Goal: Task Accomplishment & Management: Manage account settings

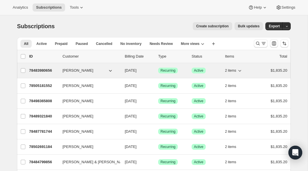
click at [56, 70] on p "78483980656" at bounding box center [43, 71] width 29 height 6
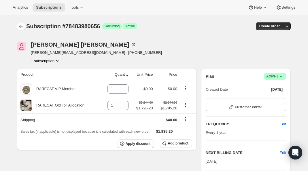
click at [21, 27] on icon "Subscriptions" at bounding box center [21, 26] width 6 height 6
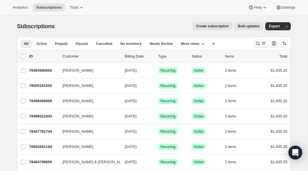
click at [257, 42] on icon "Search and filter results" at bounding box center [258, 44] width 6 height 6
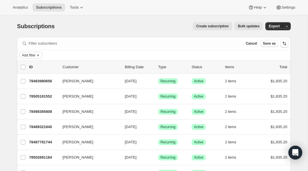
click at [32, 56] on span "Add filter" at bounding box center [29, 55] width 14 height 5
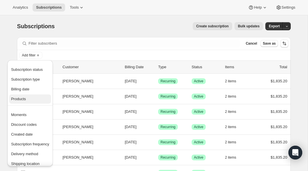
click at [30, 99] on span "Products" at bounding box center [30, 99] width 38 height 6
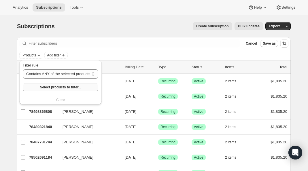
click at [49, 90] on button "Select products to filter..." at bounding box center [60, 87] width 75 height 8
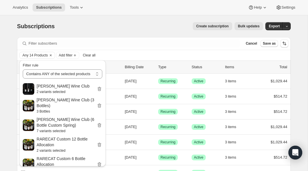
click at [112, 28] on div "Create subscription Bulk updates" at bounding box center [162, 26] width 201 height 8
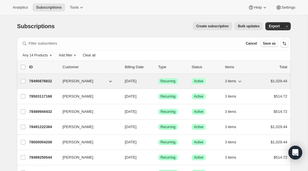
click at [49, 80] on p "78495678832" at bounding box center [43, 81] width 29 height 6
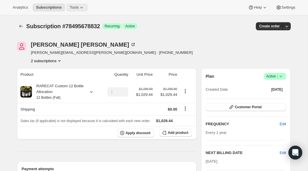
click at [82, 10] on icon at bounding box center [82, 8] width 6 height 6
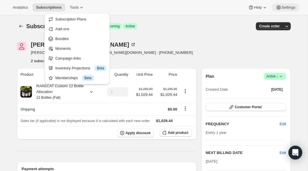
click at [282, 7] on span "Settings" at bounding box center [288, 7] width 14 height 5
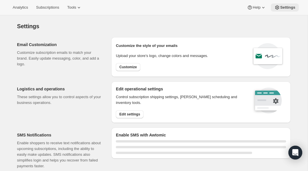
select select "22:00"
select select "09:00"
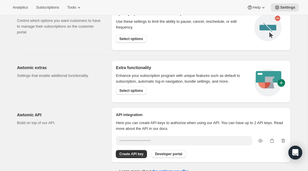
scroll to position [330, 0]
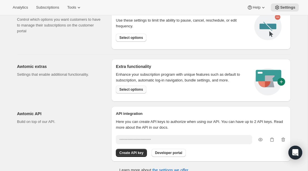
click at [124, 89] on span "Select options" at bounding box center [131, 89] width 24 height 5
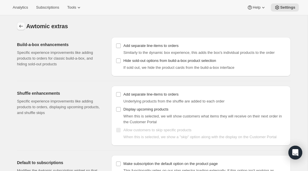
click at [20, 25] on icon "Settings" at bounding box center [21, 26] width 6 height 6
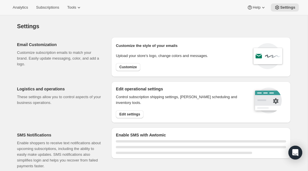
select select "22:00"
select select "09:00"
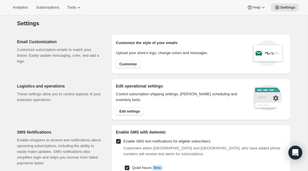
scroll to position [10, 0]
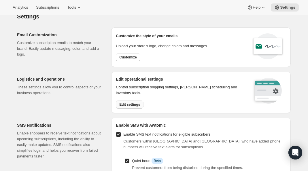
click at [127, 103] on span "Edit settings" at bounding box center [129, 104] width 21 height 5
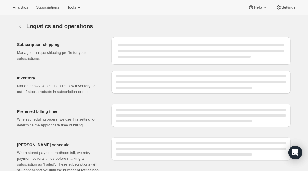
select select "DAY"
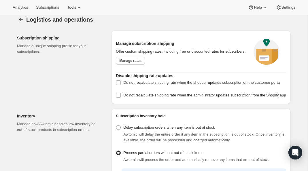
scroll to position [5, 0]
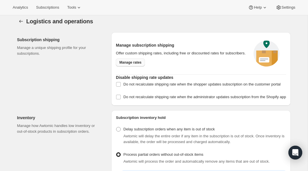
click at [128, 63] on link "Manage rates" at bounding box center [130, 62] width 29 height 8
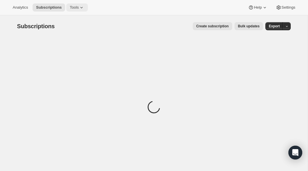
click at [74, 10] on button "Tools" at bounding box center [77, 7] width 22 height 8
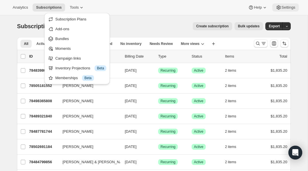
click at [286, 5] on button "Settings" at bounding box center [285, 7] width 27 height 8
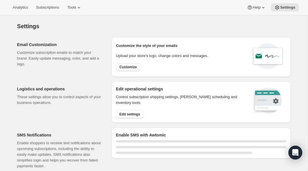
select select "22:00"
select select "09:00"
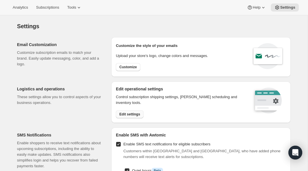
click at [126, 114] on span "Edit settings" at bounding box center [129, 114] width 21 height 5
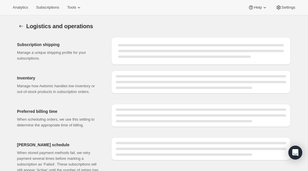
select select "DAY"
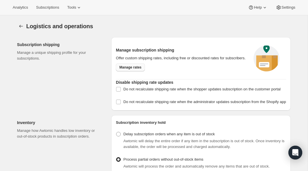
click at [131, 67] on link "Manage rates" at bounding box center [130, 67] width 29 height 8
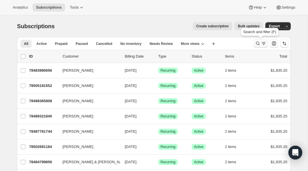
click at [256, 43] on icon "Search and filter results" at bounding box center [258, 44] width 6 height 6
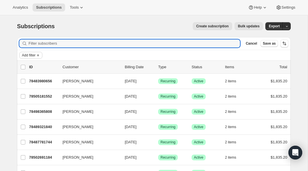
click at [32, 56] on span "Add filter" at bounding box center [29, 55] width 14 height 5
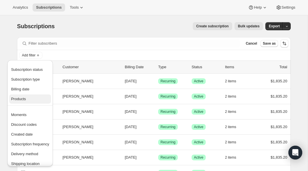
click at [26, 96] on span "Products" at bounding box center [30, 99] width 38 height 6
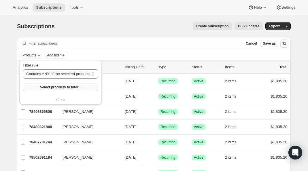
click at [46, 86] on span "Select products to filter..." at bounding box center [60, 87] width 41 height 5
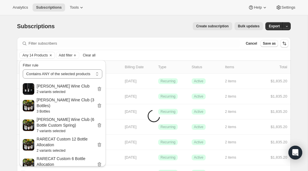
click at [128, 35] on div "Subscriptions. This page is ready Subscriptions Create subscription Bulk update…" at bounding box center [154, 26] width 274 height 22
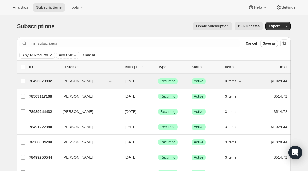
click at [238, 84] on icon "button" at bounding box center [240, 81] width 6 height 6
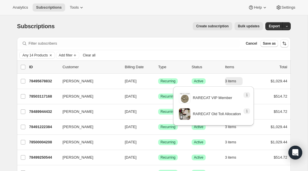
click at [80, 34] on div "Subscriptions. This page is ready Subscriptions Create subscription Bulk update…" at bounding box center [154, 26] width 274 height 22
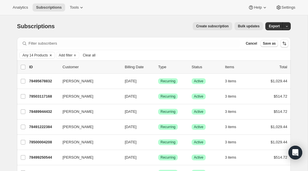
click at [49, 56] on button "Clear" at bounding box center [51, 55] width 6 height 6
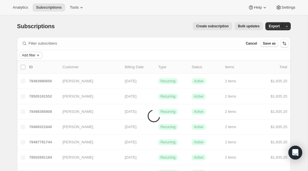
click at [35, 56] on span "Add filter" at bounding box center [29, 55] width 14 height 5
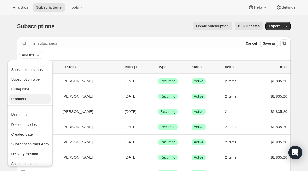
click at [25, 101] on span "Products" at bounding box center [18, 99] width 15 height 4
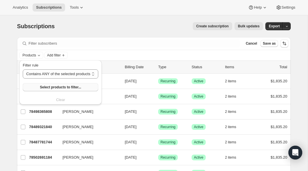
click at [46, 87] on span "Select products to filter..." at bounding box center [60, 87] width 41 height 5
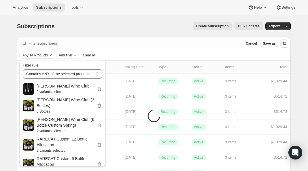
click at [144, 20] on div "Subscriptions. This page is ready Subscriptions Create subscription Bulk update…" at bounding box center [154, 26] width 274 height 22
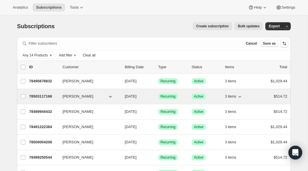
click at [52, 97] on p "78503117168" at bounding box center [43, 97] width 29 height 6
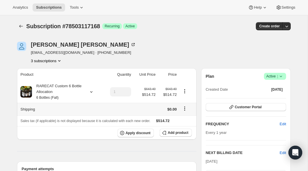
click at [185, 108] on icon "Shipping actions" at bounding box center [185, 109] width 6 height 6
click at [181, 118] on span "Edit shipping rate" at bounding box center [184, 120] width 29 height 4
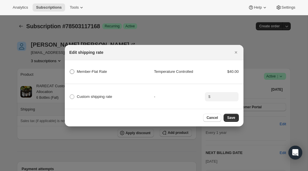
click at [93, 71] on span "Member-Flat Rate" at bounding box center [92, 71] width 30 height 4
click at [70, 70] on Rate "Member-Flat Rate" at bounding box center [70, 69] width 0 height 0
radio Rate "true"
click at [230, 117] on span "Save" at bounding box center [231, 118] width 8 height 5
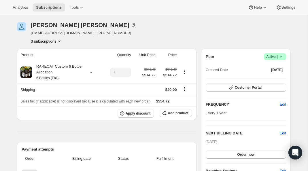
scroll to position [45, 0]
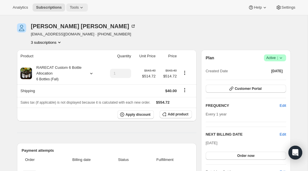
click at [82, 6] on icon at bounding box center [82, 8] width 6 height 6
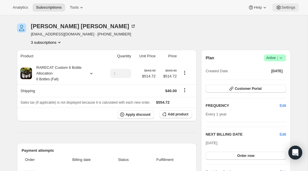
click at [282, 6] on span "Settings" at bounding box center [288, 7] width 14 height 5
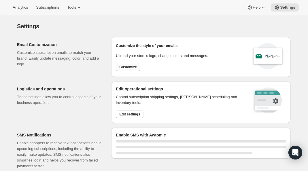
select select "22:00"
select select "09:00"
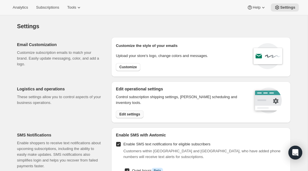
click at [122, 117] on button "Edit settings" at bounding box center [130, 114] width 28 height 8
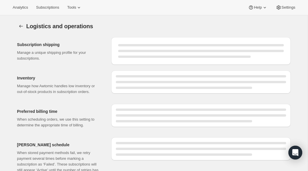
select select "DAY"
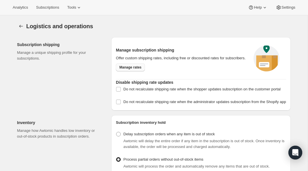
click at [130, 70] on span "Manage rates" at bounding box center [130, 67] width 22 height 5
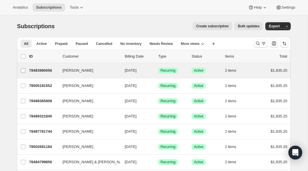
click at [22, 70] on input "[PERSON_NAME]" at bounding box center [23, 70] width 5 height 5
checkbox input "true"
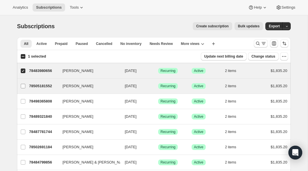
click at [22, 85] on input "[PERSON_NAME]" at bounding box center [23, 86] width 5 height 5
checkbox input "true"
click at [283, 56] on icon "button" at bounding box center [284, 57] width 6 height 6
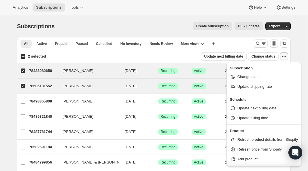
click at [160, 23] on div "Create subscription Bulk updates" at bounding box center [162, 26] width 201 height 8
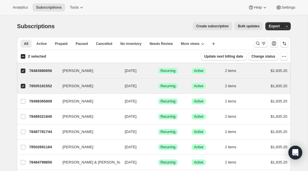
click at [24, 56] on input "2 selected" at bounding box center [23, 56] width 5 height 5
checkbox input "true"
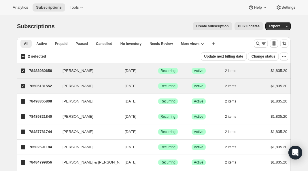
checkbox input "true"
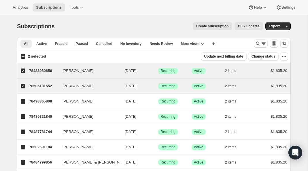
checkbox input "true"
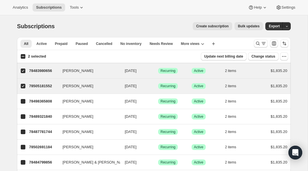
checkbox input "true"
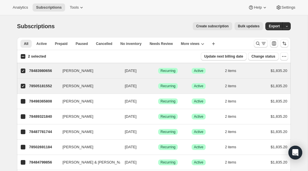
checkbox input "true"
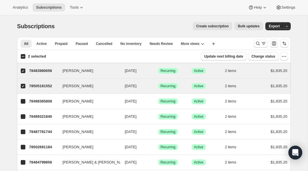
checkbox input "true"
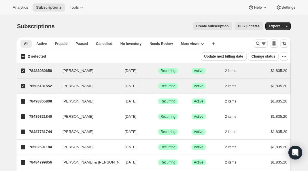
checkbox input "true"
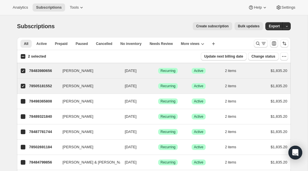
checkbox input "true"
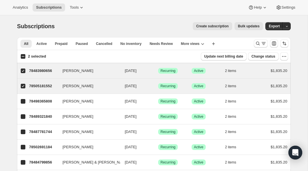
checkbox input "true"
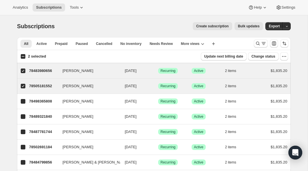
checkbox input "true"
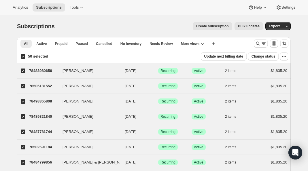
click at [24, 56] on input "50 selected" at bounding box center [23, 56] width 5 height 5
checkbox input "false"
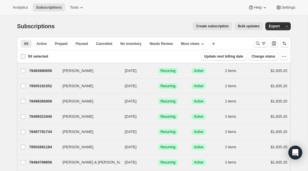
checkbox input "false"
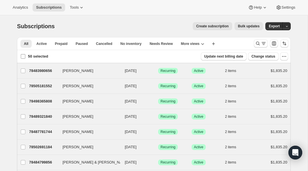
checkbox input "false"
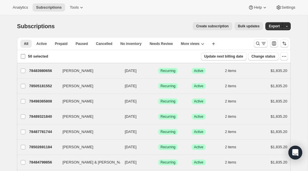
checkbox input "false"
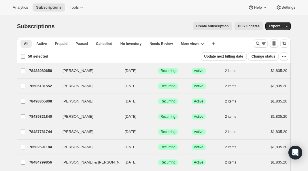
checkbox input "false"
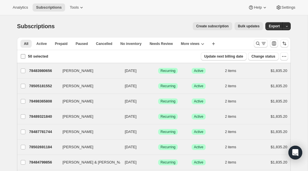
checkbox input "false"
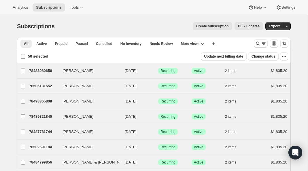
checkbox input "false"
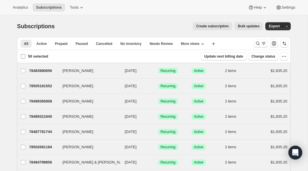
checkbox input "false"
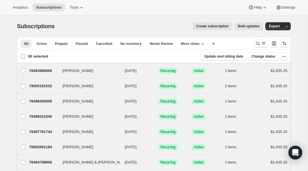
checkbox input "false"
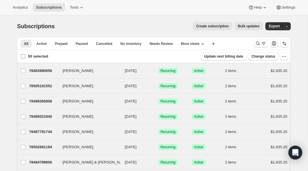
checkbox input "false"
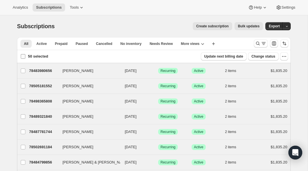
checkbox input "false"
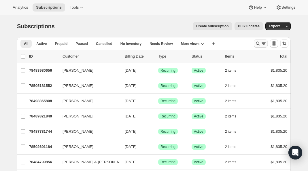
click at [259, 43] on icon "Search and filter results" at bounding box center [258, 44] width 4 height 4
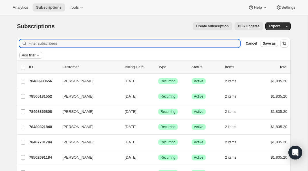
click at [31, 53] on span "Add filter" at bounding box center [29, 55] width 14 height 5
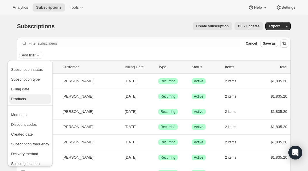
click at [22, 101] on span "Products" at bounding box center [18, 99] width 15 height 4
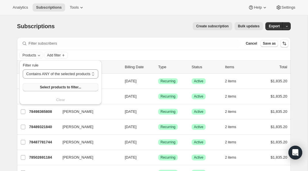
click at [39, 87] on button "Select products to filter..." at bounding box center [60, 87] width 75 height 8
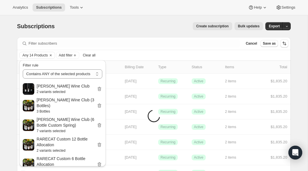
click at [137, 24] on div "Create subscription Bulk updates" at bounding box center [162, 26] width 201 height 8
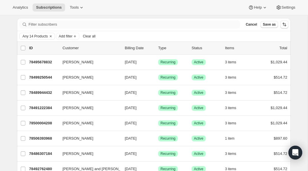
scroll to position [23, 0]
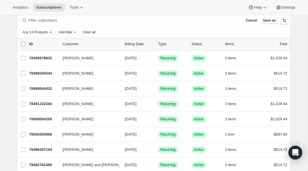
click at [23, 44] on input "0 selected" at bounding box center [23, 44] width 5 height 5
checkbox input "true"
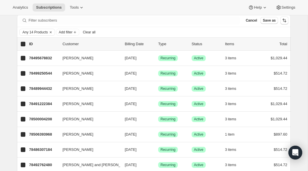
checkbox input "true"
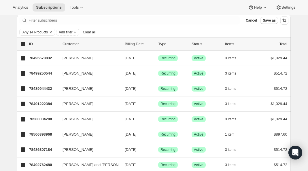
checkbox input "true"
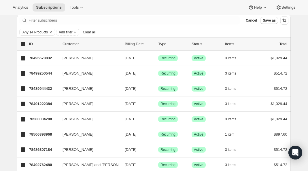
checkbox input "true"
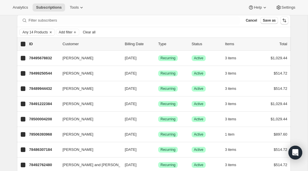
checkbox input "true"
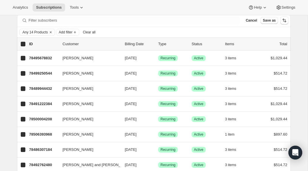
checkbox input "true"
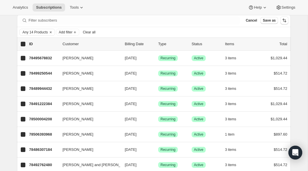
checkbox input "true"
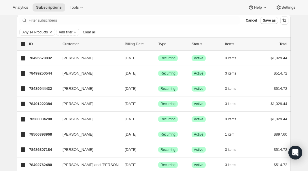
checkbox input "true"
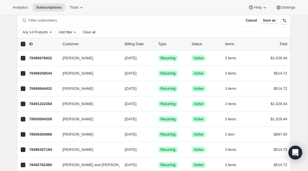
checkbox input "true"
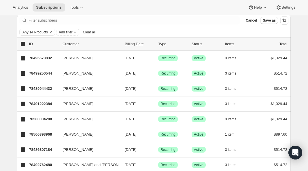
checkbox input "true"
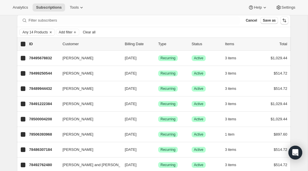
checkbox input "true"
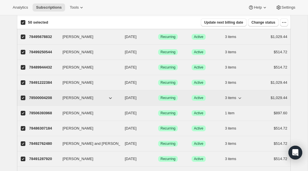
scroll to position [0, 0]
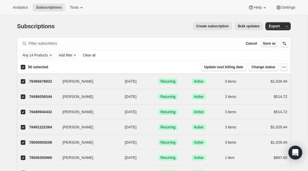
click at [281, 70] on button "button" at bounding box center [284, 67] width 8 height 8
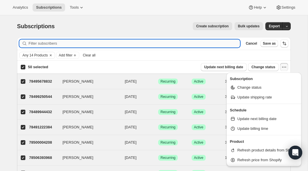
click at [235, 40] on input "Filter subscribers" at bounding box center [134, 43] width 211 height 8
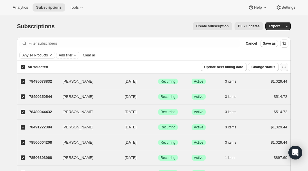
click at [284, 68] on icon "button" at bounding box center [284, 67] width 6 height 6
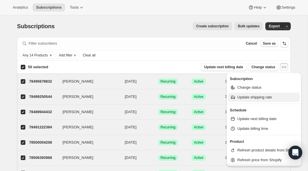
click at [260, 99] on span "Update shipping rate" at bounding box center [254, 97] width 35 height 4
select select "19"
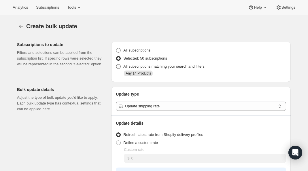
click at [136, 66] on span "All subscriptions matching your search and filters" at bounding box center [163, 66] width 81 height 4
click at [116, 65] on input "All subscriptions matching your search and filters" at bounding box center [116, 64] width 0 height 0
radio input "true"
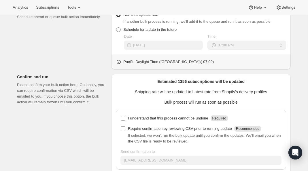
scroll to position [228, 0]
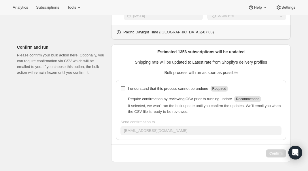
click at [136, 88] on p "I understand that this process cannot be undone" at bounding box center [168, 89] width 80 height 6
click at [125, 88] on input "I understand that this process cannot be undone Required" at bounding box center [123, 88] width 5 height 5
checkbox input "true"
click at [268, 154] on button "Confirm" at bounding box center [276, 154] width 20 height 8
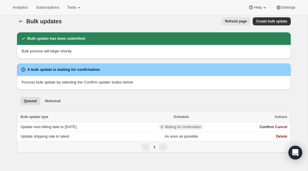
scroll to position [5, 0]
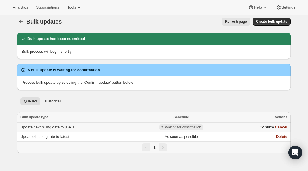
click at [77, 127] on span "Update next billing date to [DATE]" at bounding box center [48, 127] width 56 height 4
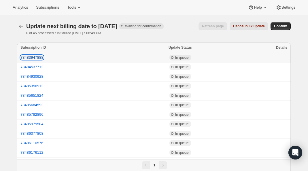
click at [37, 56] on button "78483947888" at bounding box center [31, 57] width 23 height 4
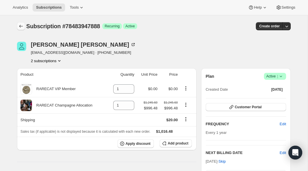
click at [17, 23] on button "Subscriptions" at bounding box center [21, 26] width 8 height 8
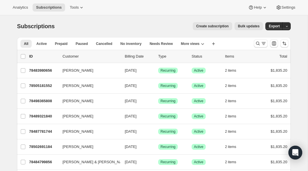
click at [255, 29] on button "Bulk updates" at bounding box center [248, 26] width 29 height 8
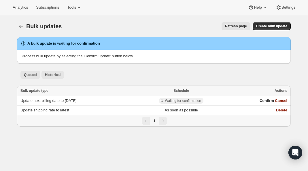
click at [50, 78] on button "Historical" at bounding box center [52, 75] width 23 height 8
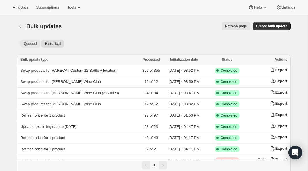
click at [34, 43] on span "Queued" at bounding box center [30, 43] width 13 height 5
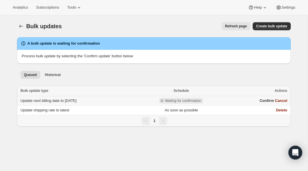
click at [37, 101] on span "Update next billing date to [DATE]" at bounding box center [48, 101] width 56 height 4
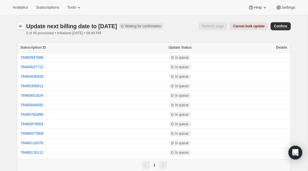
click at [20, 27] on icon "button" at bounding box center [21, 26] width 6 height 6
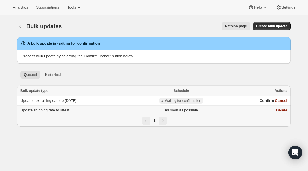
click at [37, 110] on span "Update shipping rate to latest" at bounding box center [44, 110] width 49 height 4
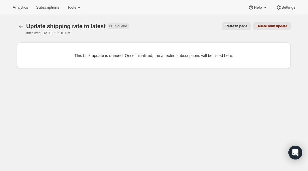
click at [241, 26] on span "Refresh page" at bounding box center [236, 26] width 22 height 5
click at [225, 25] on span "Refresh page" at bounding box center [236, 26] width 22 height 5
click at [20, 26] on icon "button" at bounding box center [21, 26] width 4 height 3
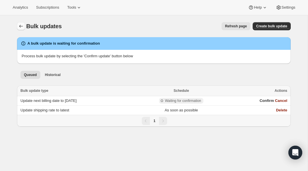
click at [22, 27] on icon "Bulk updates" at bounding box center [21, 26] width 6 height 6
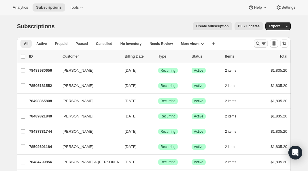
click at [256, 44] on icon "Search and filter results" at bounding box center [258, 44] width 6 height 6
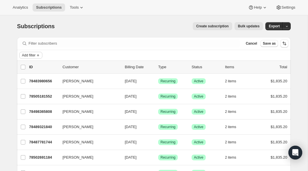
click at [32, 55] on span "Add filter" at bounding box center [29, 55] width 14 height 5
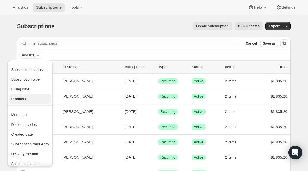
click at [22, 99] on span "Products" at bounding box center [18, 99] width 15 height 4
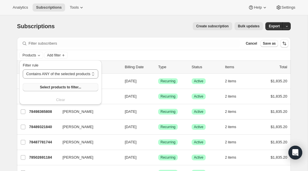
click at [44, 86] on span "Select products to filter..." at bounding box center [60, 87] width 41 height 5
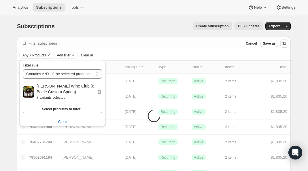
click at [122, 33] on div "Subscriptions. This page is ready Subscriptions Create subscription Bulk update…" at bounding box center [154, 26] width 274 height 22
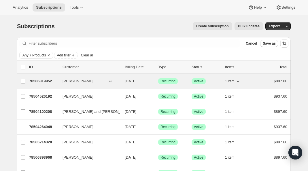
click at [46, 81] on p "78506819952" at bounding box center [43, 81] width 29 height 6
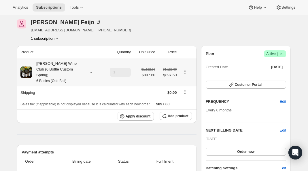
scroll to position [25, 0]
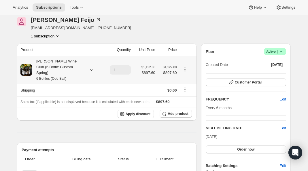
click at [72, 68] on div "Audrey Wine Club (6 Bottle Custom Spring) 6 Bottles (Odd Ball)" at bounding box center [58, 69] width 52 height 23
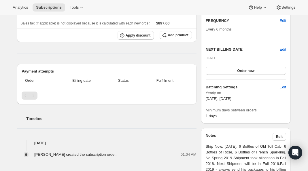
scroll to position [0, 0]
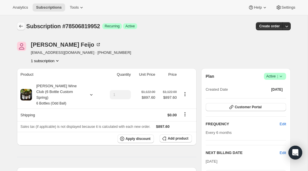
click at [24, 27] on button "Subscriptions" at bounding box center [21, 26] width 8 height 8
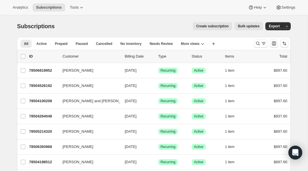
click at [243, 27] on span "Bulk updates" at bounding box center [249, 26] width 22 height 5
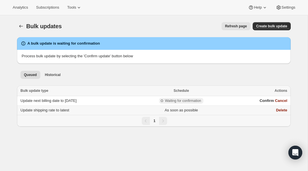
click at [56, 110] on span "Update shipping rate to latest" at bounding box center [44, 110] width 49 height 4
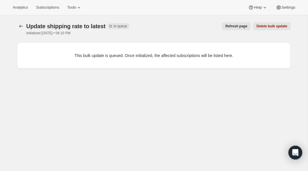
click at [232, 29] on button "Refresh page" at bounding box center [236, 26] width 29 height 8
click at [24, 25] on icon "button" at bounding box center [21, 26] width 6 height 6
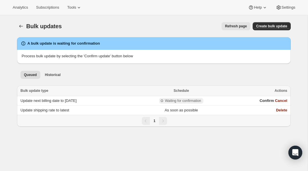
click at [20, 21] on div "Bulk updates. This page is ready Bulk updates Refresh page More actions Refresh…" at bounding box center [154, 26] width 274 height 22
click at [34, 90] on span "Bulk update type" at bounding box center [34, 91] width 28 height 4
click at [51, 84] on div "Queued Historical More views Queued Historical More views Select all Items Bulk…" at bounding box center [154, 97] width 274 height 58
click at [51, 76] on span "Historical" at bounding box center [53, 75] width 16 height 5
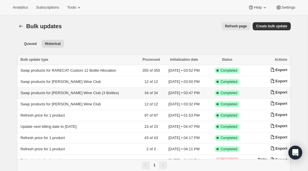
click at [50, 91] on span "Swap products for [PERSON_NAME] Wine Club (3 Bottles)" at bounding box center [69, 93] width 99 height 4
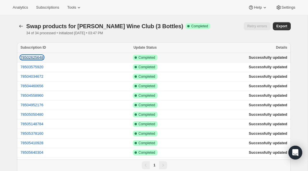
click at [43, 56] on button "78502625648" at bounding box center [31, 57] width 23 height 4
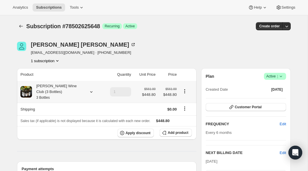
click at [49, 90] on div "[PERSON_NAME] Wine Club (3 Bottles) 3 Bottles" at bounding box center [58, 91] width 52 height 17
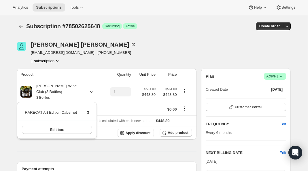
click at [72, 63] on div "1 subscription" at bounding box center [83, 61] width 105 height 6
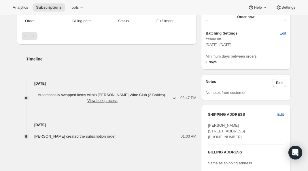
scroll to position [158, 0]
click at [137, 96] on span "Automatically swapped items within [PERSON_NAME] Wine Club (3 Bottles) . View b…" at bounding box center [102, 98] width 136 height 12
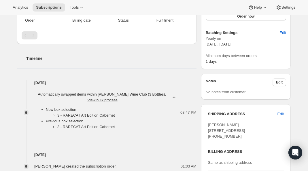
click at [136, 95] on span "Automatically swapped items within [PERSON_NAME] Wine Club (3 Bottles) . View b…" at bounding box center [102, 98] width 136 height 12
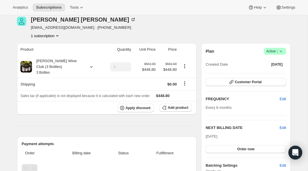
scroll to position [0, 0]
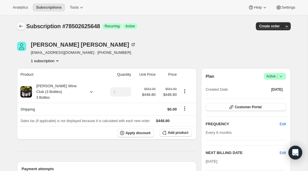
click at [24, 26] on button "Subscriptions" at bounding box center [21, 26] width 8 height 8
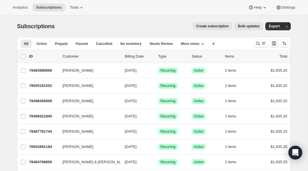
click at [244, 27] on span "Bulk updates" at bounding box center [249, 26] width 22 height 5
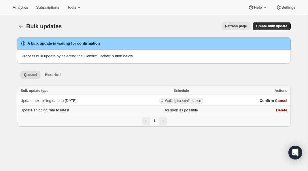
click at [75, 106] on td "Update shipping rate to latest" at bounding box center [76, 111] width 118 height 10
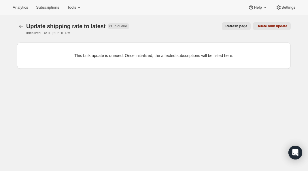
click at [240, 24] on span "Refresh page" at bounding box center [236, 26] width 22 height 5
click at [228, 23] on button "Refresh page" at bounding box center [236, 26] width 29 height 8
click at [171, 24] on div "Refresh page Delete bulk update" at bounding box center [212, 26] width 157 height 8
click at [20, 27] on icon "button" at bounding box center [21, 26] width 4 height 3
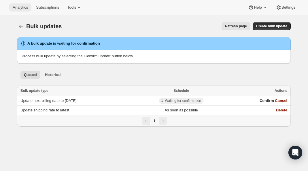
click at [24, 9] on span "Analytics" at bounding box center [20, 7] width 15 height 5
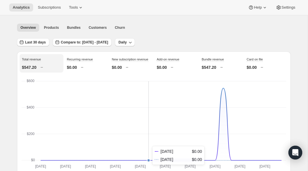
scroll to position [11, 0]
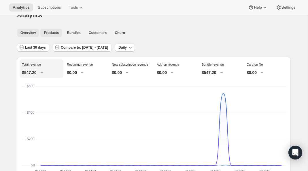
click at [52, 35] on button "Products" at bounding box center [51, 33] width 22 height 8
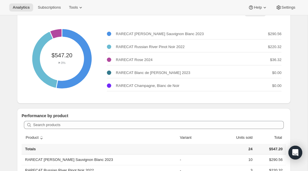
scroll to position [17, 0]
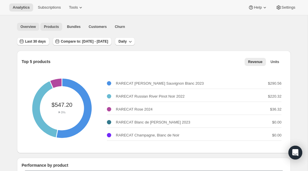
click at [37, 29] on button "Overview" at bounding box center [28, 27] width 22 height 8
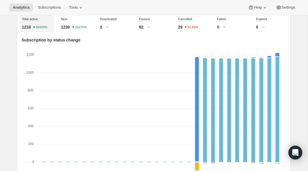
scroll to position [215, 0]
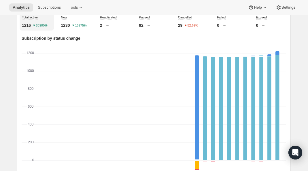
click at [135, 37] on div "Total active 1216 30300% New 1230 15275% Reactivated 2 Paused 92 Cancelled 29 5…" at bounding box center [154, 103] width 264 height 182
click at [146, 26] on div "Paused 92" at bounding box center [154, 21] width 34 height 18
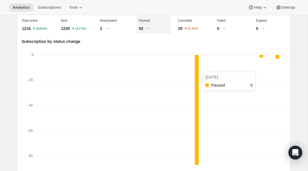
scroll to position [201, 0]
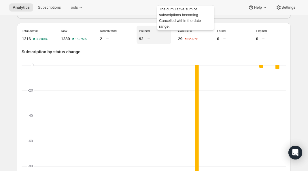
click at [178, 33] on span "Cancelled" at bounding box center [185, 30] width 14 height 3
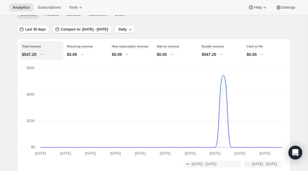
scroll to position [0, 0]
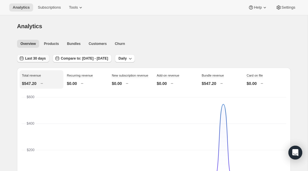
click at [47, 59] on button "Last 30 days" at bounding box center [33, 58] width 32 height 8
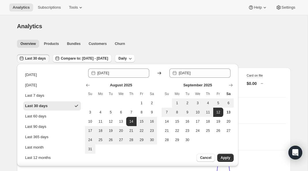
click at [68, 35] on div "Analytics. This page is ready Analytics" at bounding box center [154, 26] width 274 height 22
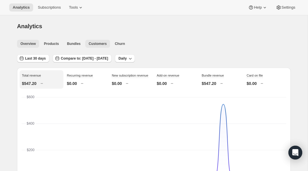
click at [100, 42] on span "Customers" at bounding box center [98, 43] width 18 height 5
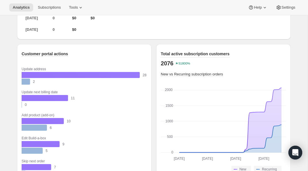
scroll to position [398, 0]
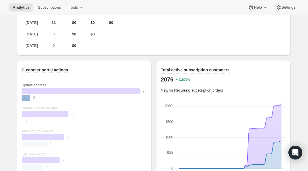
click at [26, 98] on rect "Past 2" at bounding box center [33, 97] width 22 height 7
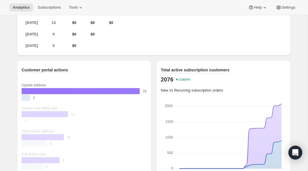
click at [31, 90] on rect "Current 28" at bounding box center [84, 91] width 125 height 7
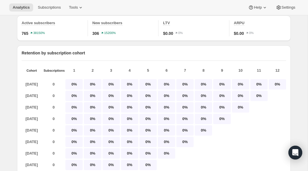
scroll to position [0, 0]
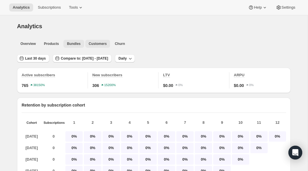
click at [76, 41] on button "Bundles" at bounding box center [73, 44] width 20 height 8
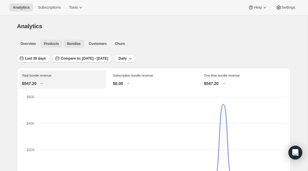
click at [52, 43] on span "Products" at bounding box center [51, 43] width 15 height 5
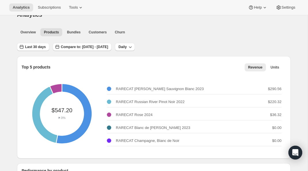
scroll to position [12, 0]
click at [30, 31] on span "Overview" at bounding box center [27, 32] width 15 height 5
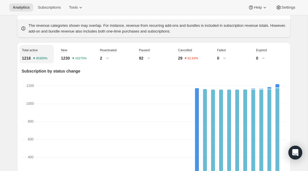
scroll to position [182, 0]
click at [67, 61] on p "1230" at bounding box center [65, 59] width 9 height 6
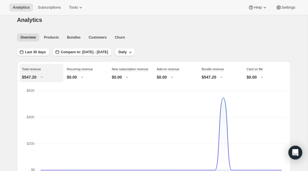
scroll to position [0, 0]
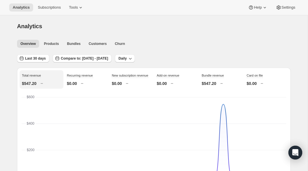
click at [54, 48] on div "Overview Products Bundles Customers Churn More views Overview Products Bundles …" at bounding box center [152, 43] width 277 height 13
click at [54, 46] on button "Products" at bounding box center [51, 44] width 22 height 8
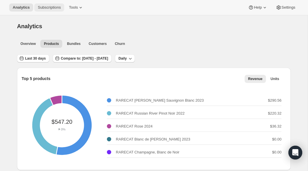
click at [58, 7] on span "Subscriptions" at bounding box center [49, 7] width 23 height 5
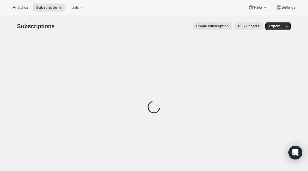
click at [254, 27] on span "Bulk updates" at bounding box center [249, 26] width 22 height 5
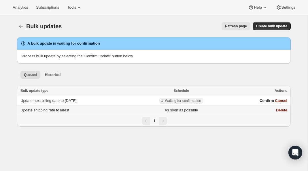
click at [94, 110] on td "Update shipping rate to latest" at bounding box center [76, 111] width 118 height 10
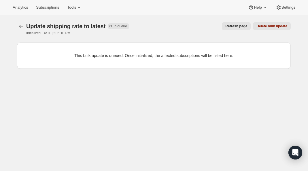
click at [107, 24] on div "Update shipping rate to latest Incomplete In queue" at bounding box center [77, 26] width 103 height 8
click at [225, 22] on button "Refresh page" at bounding box center [236, 26] width 29 height 8
click at [21, 27] on icon "button" at bounding box center [21, 26] width 6 height 6
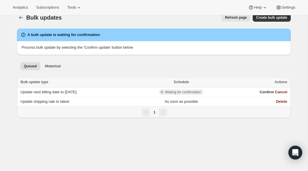
scroll to position [9, 0]
click at [54, 67] on span "Historical" at bounding box center [53, 66] width 16 height 5
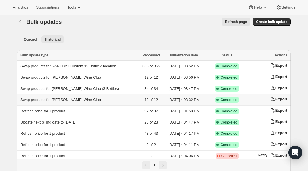
scroll to position [5, 0]
